Goal: Task Accomplishment & Management: Use online tool/utility

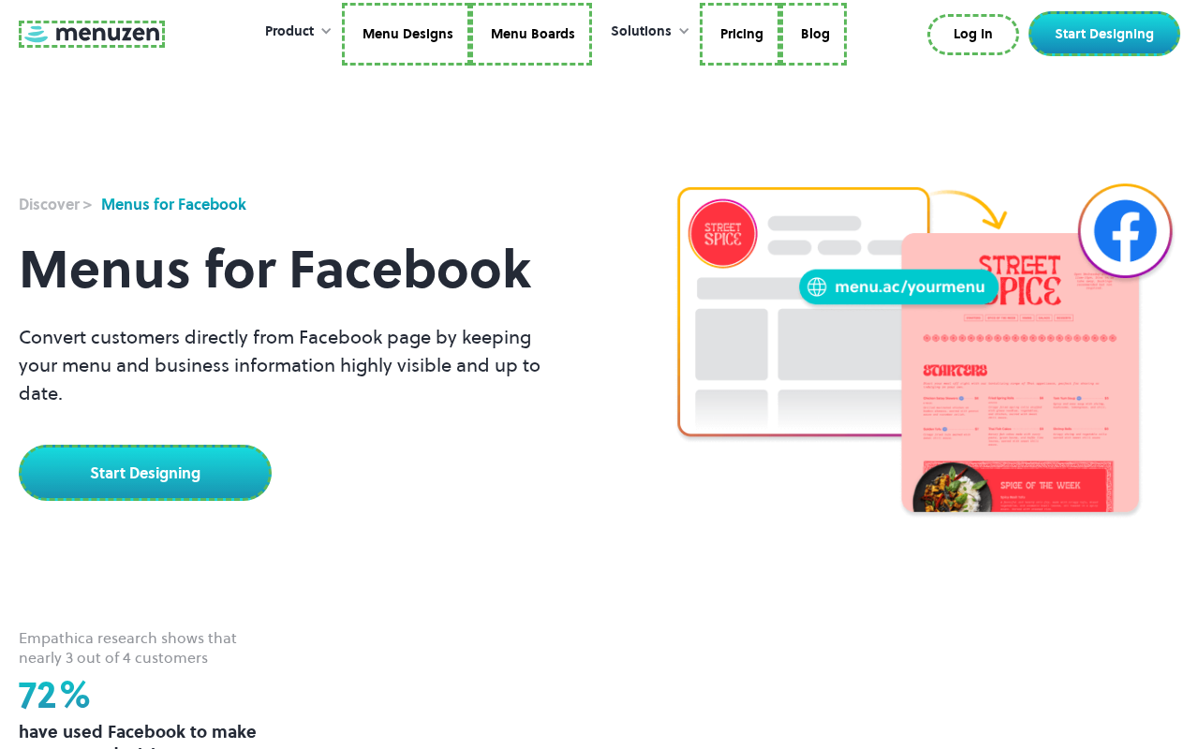
click at [89, 37] on link at bounding box center [92, 34] width 146 height 27
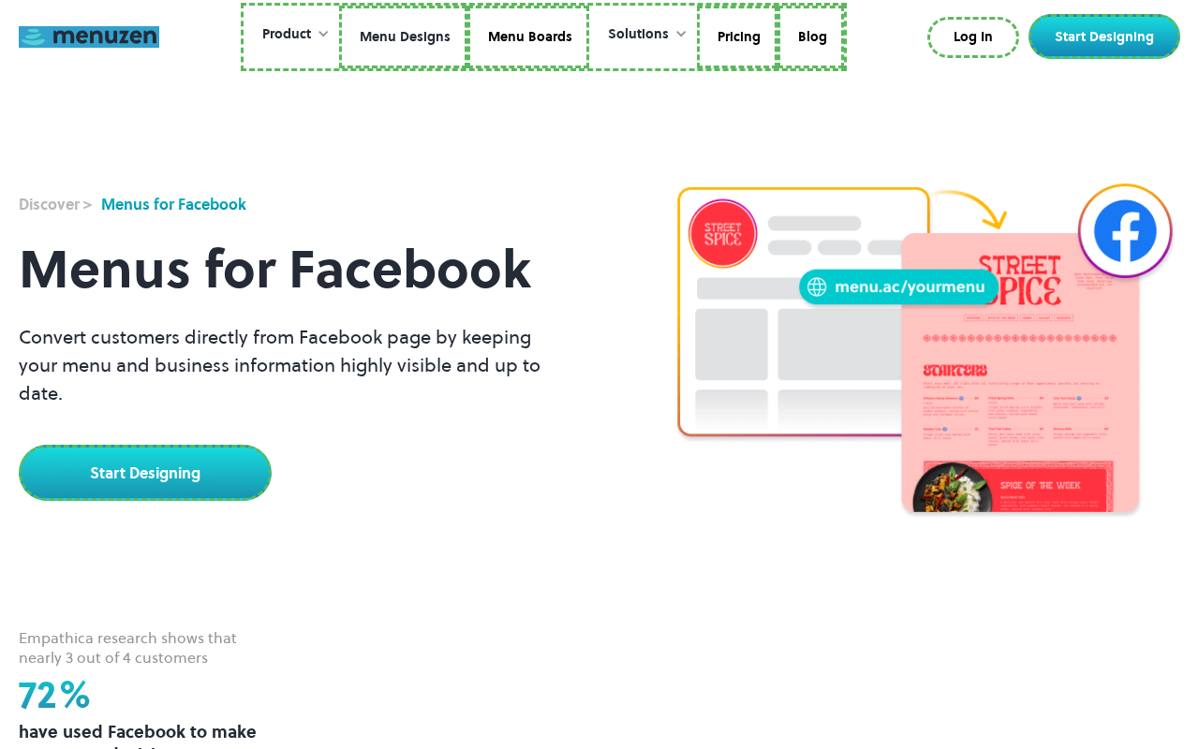
click at [405, 37] on link "Menu Designs" at bounding box center [403, 38] width 128 height 64
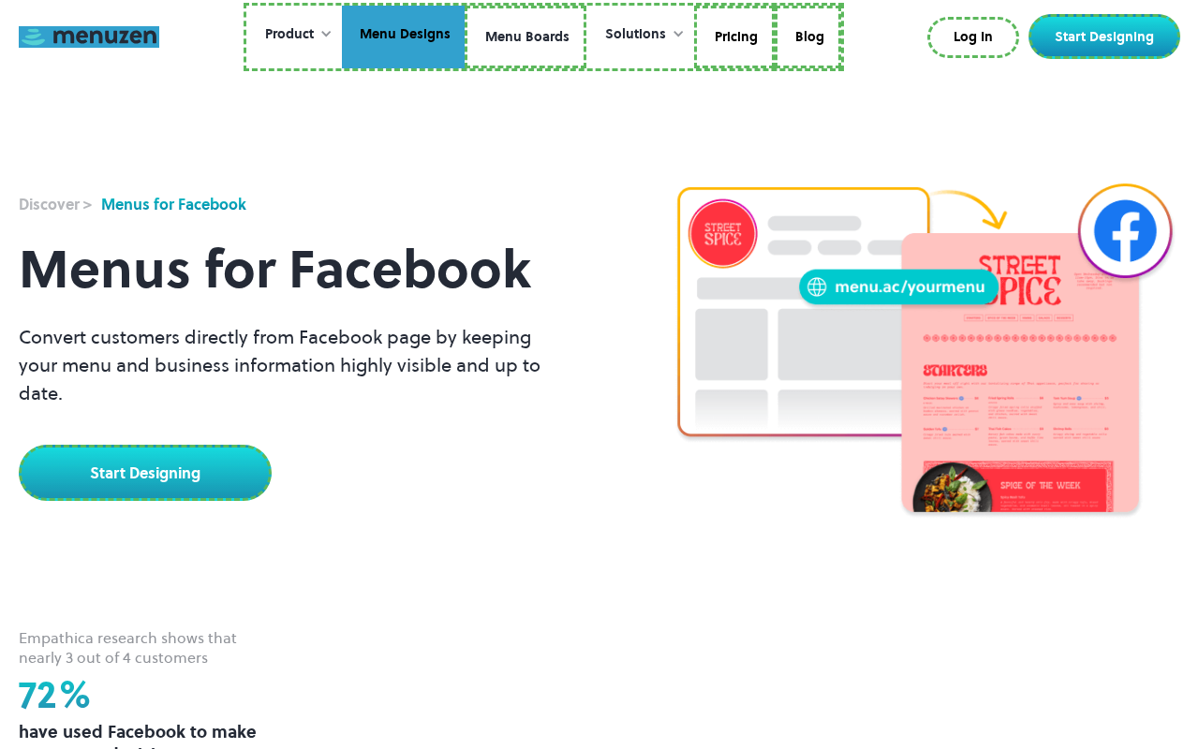
click at [524, 37] on link "Menu Boards" at bounding box center [526, 38] width 122 height 64
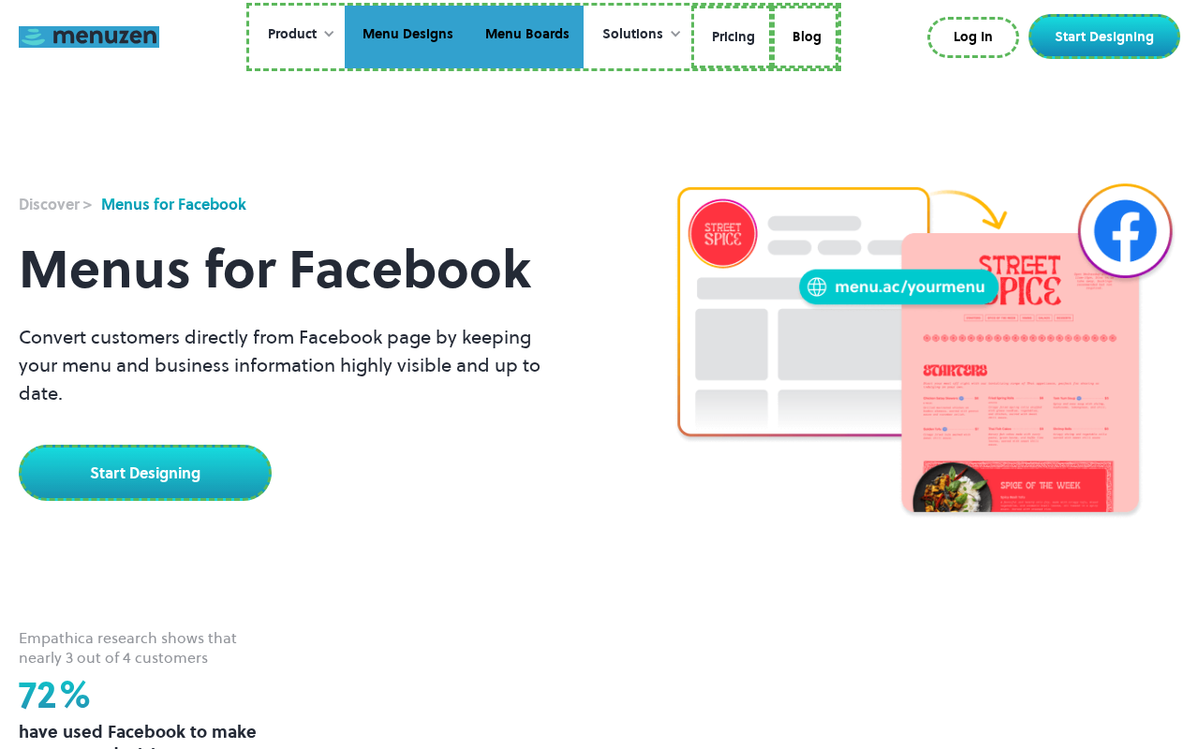
click at [730, 37] on link "Pricing" at bounding box center [731, 38] width 81 height 64
click at [802, 34] on link "Blog" at bounding box center [802, 38] width 66 height 64
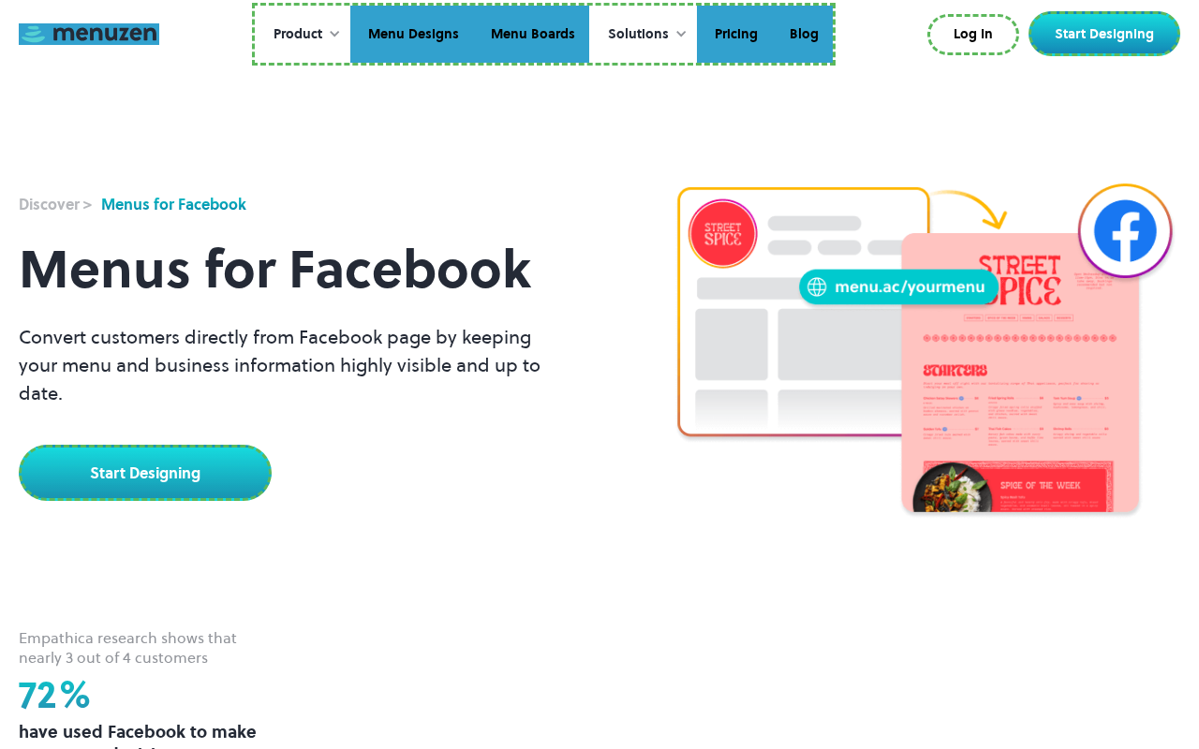
click at [977, 35] on link "Log In" at bounding box center [973, 34] width 92 height 41
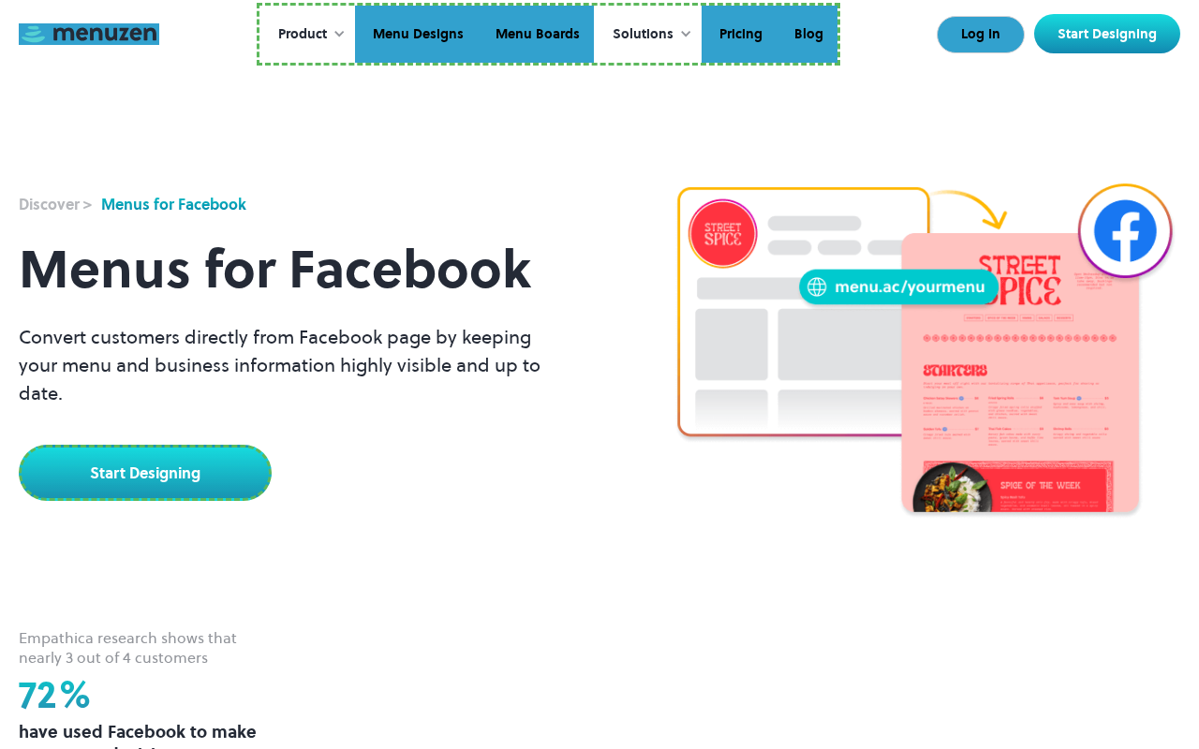
click at [1108, 34] on link "Start Designing" at bounding box center [1107, 33] width 146 height 39
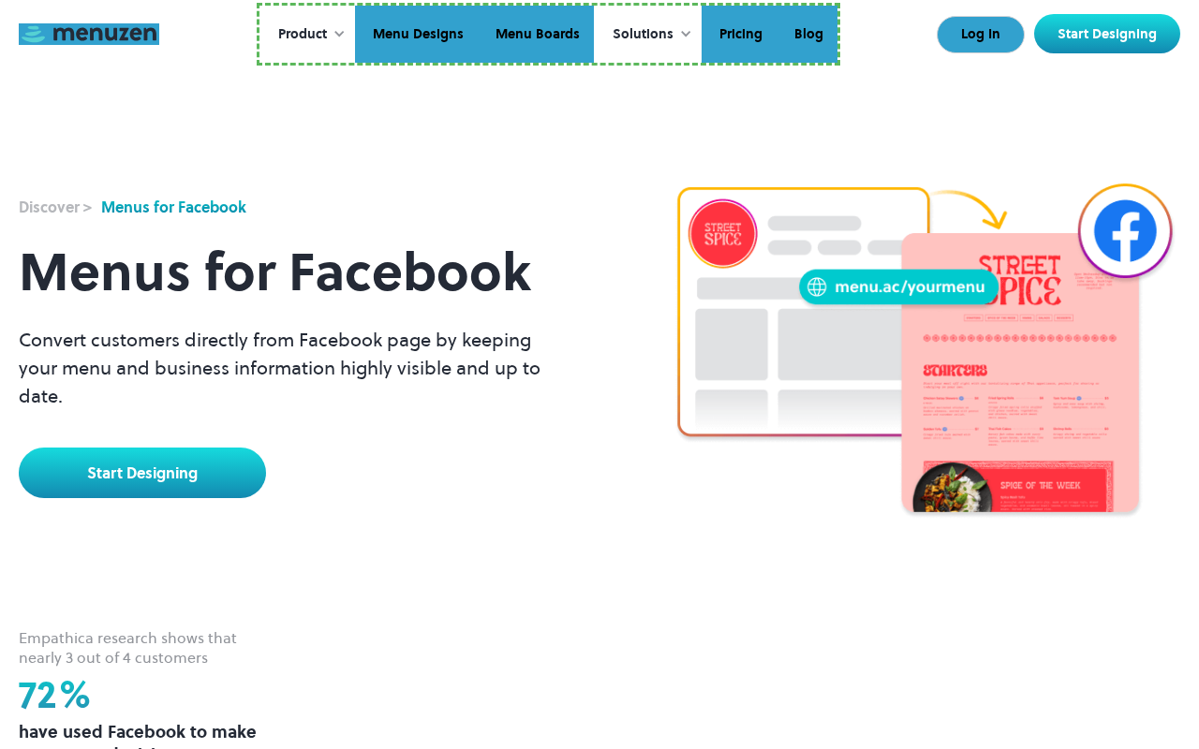
click at [142, 448] on link "Start Designing" at bounding box center [142, 473] width 247 height 51
